Goal: Register for event/course

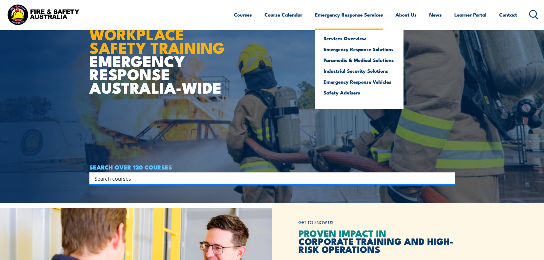
scroll to position [57, 0]
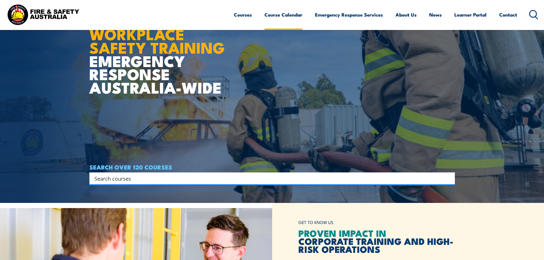
click at [288, 17] on link "Course Calendar" at bounding box center [284, 14] width 38 height 15
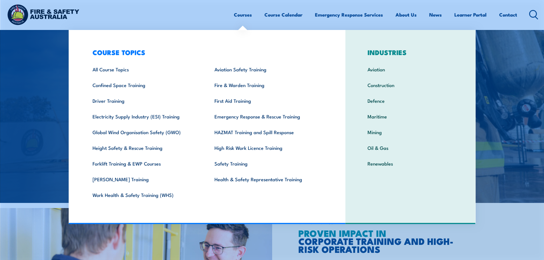
click at [246, 14] on link "Courses" at bounding box center [243, 14] width 18 height 15
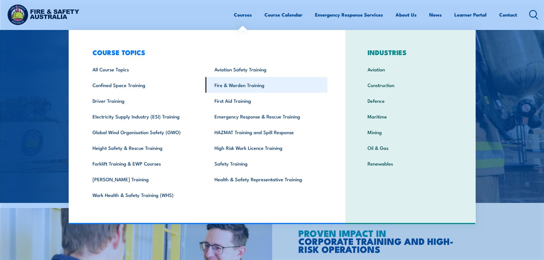
click at [236, 85] on link "Fire & Warden Training" at bounding box center [267, 85] width 122 height 16
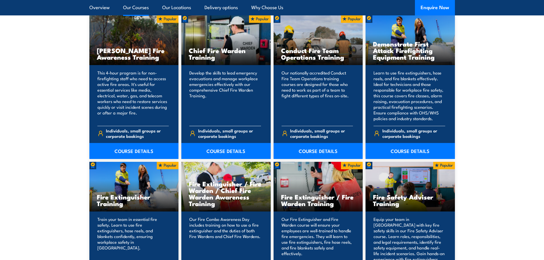
scroll to position [457, 0]
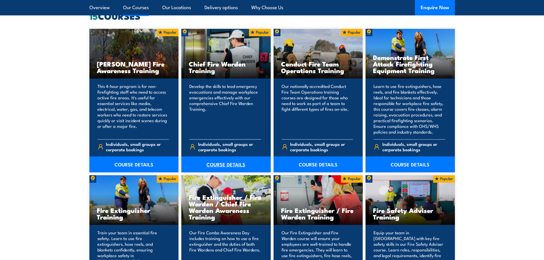
click at [237, 161] on link "COURSE DETAILS" at bounding box center [225, 165] width 89 height 16
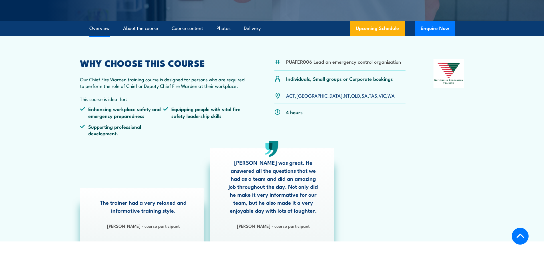
scroll to position [171, 0]
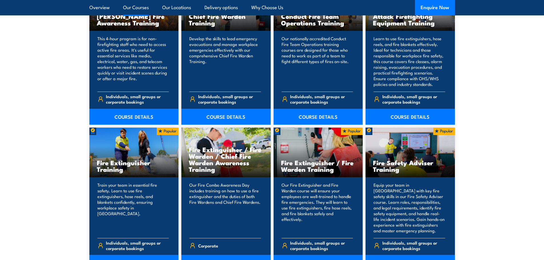
scroll to position [429, 0]
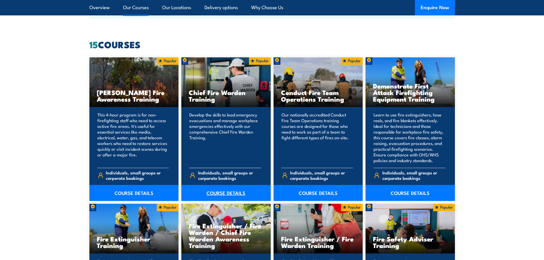
click at [216, 194] on link "COURSE DETAILS" at bounding box center [225, 193] width 89 height 16
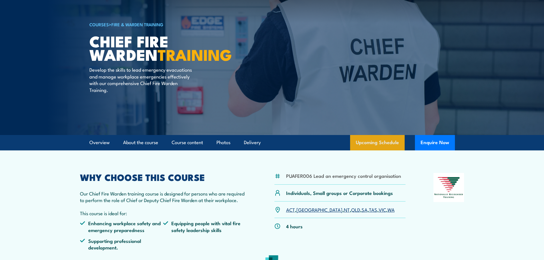
click at [376, 140] on link "Upcoming Schedule" at bounding box center [377, 142] width 55 height 15
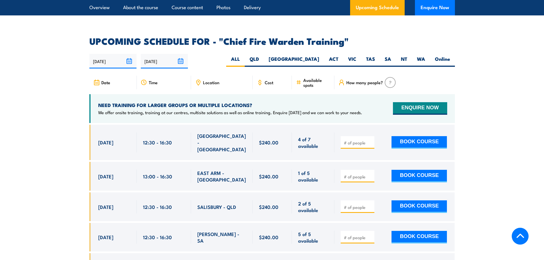
scroll to position [991, 0]
click at [383, 56] on label "SA" at bounding box center [388, 61] width 16 height 11
click at [391, 56] on input "SA" at bounding box center [393, 58] width 4 height 4
radio input "true"
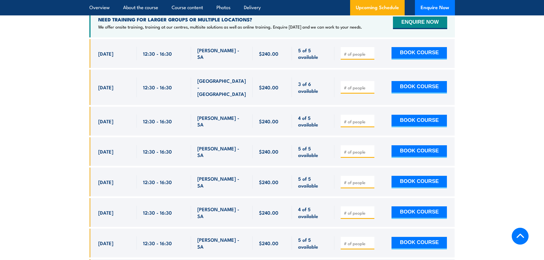
scroll to position [1076, 0]
